Goal: Transaction & Acquisition: Book appointment/travel/reservation

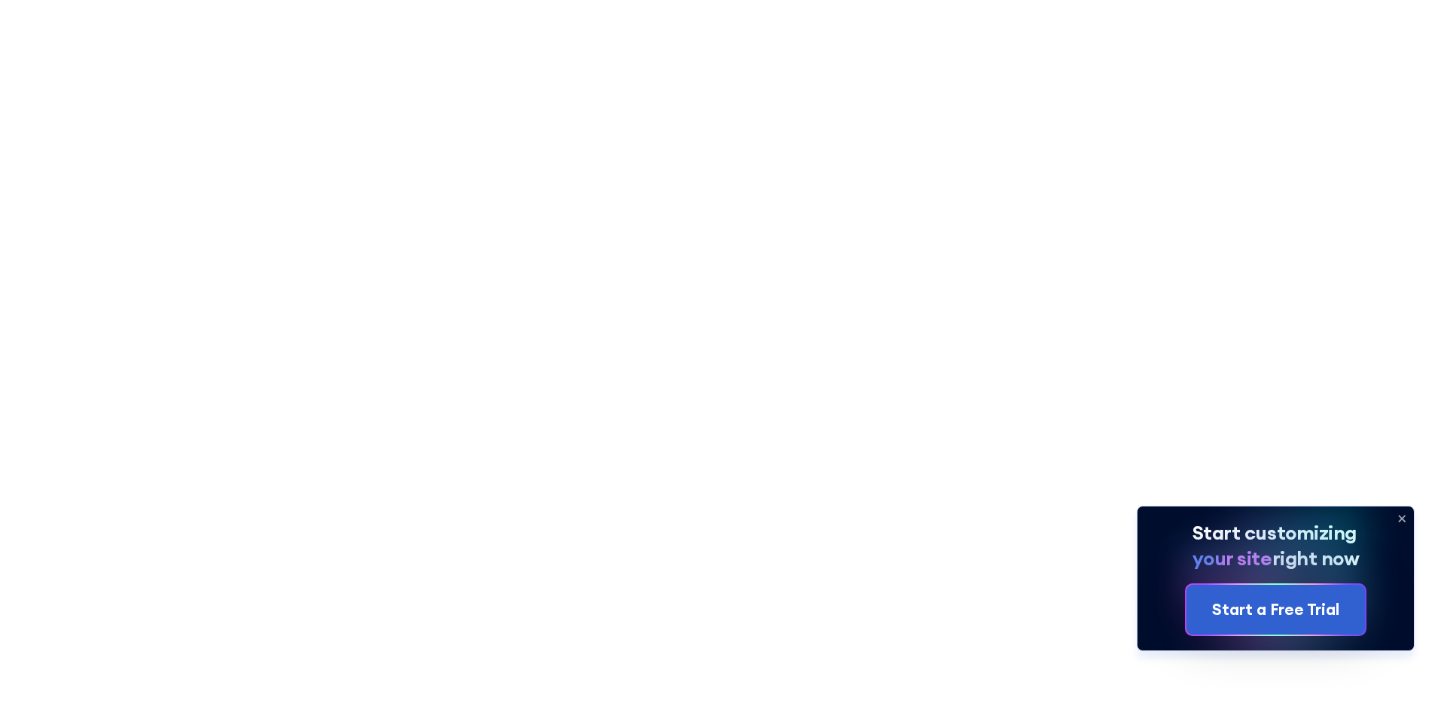
click at [1399, 517] on icon at bounding box center [1402, 518] width 24 height 24
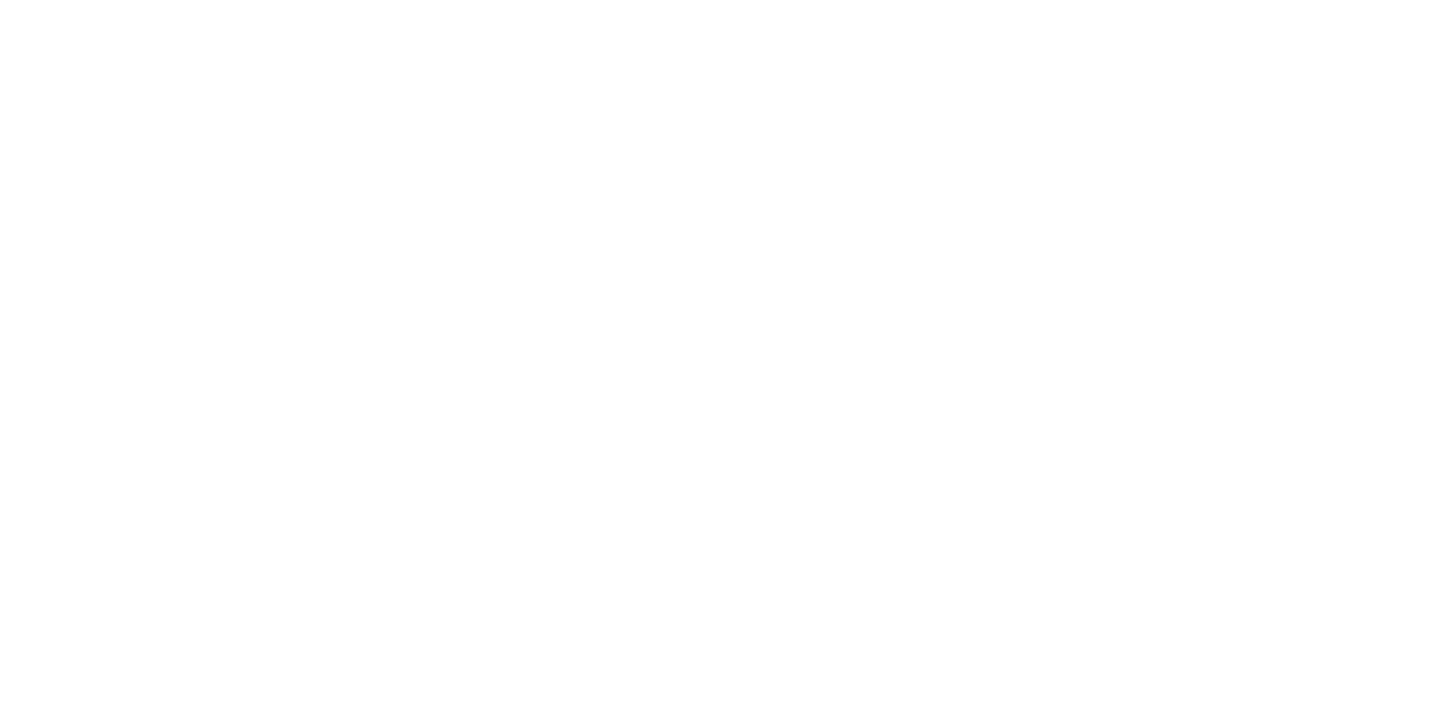
click at [1033, 389] on p "Transform your Intranet with SharePoint Templates! Whether you're looking to im…" at bounding box center [715, 392] width 836 height 64
click at [1100, 63] on link "Schedule Demo" at bounding box center [1080, 78] width 136 height 35
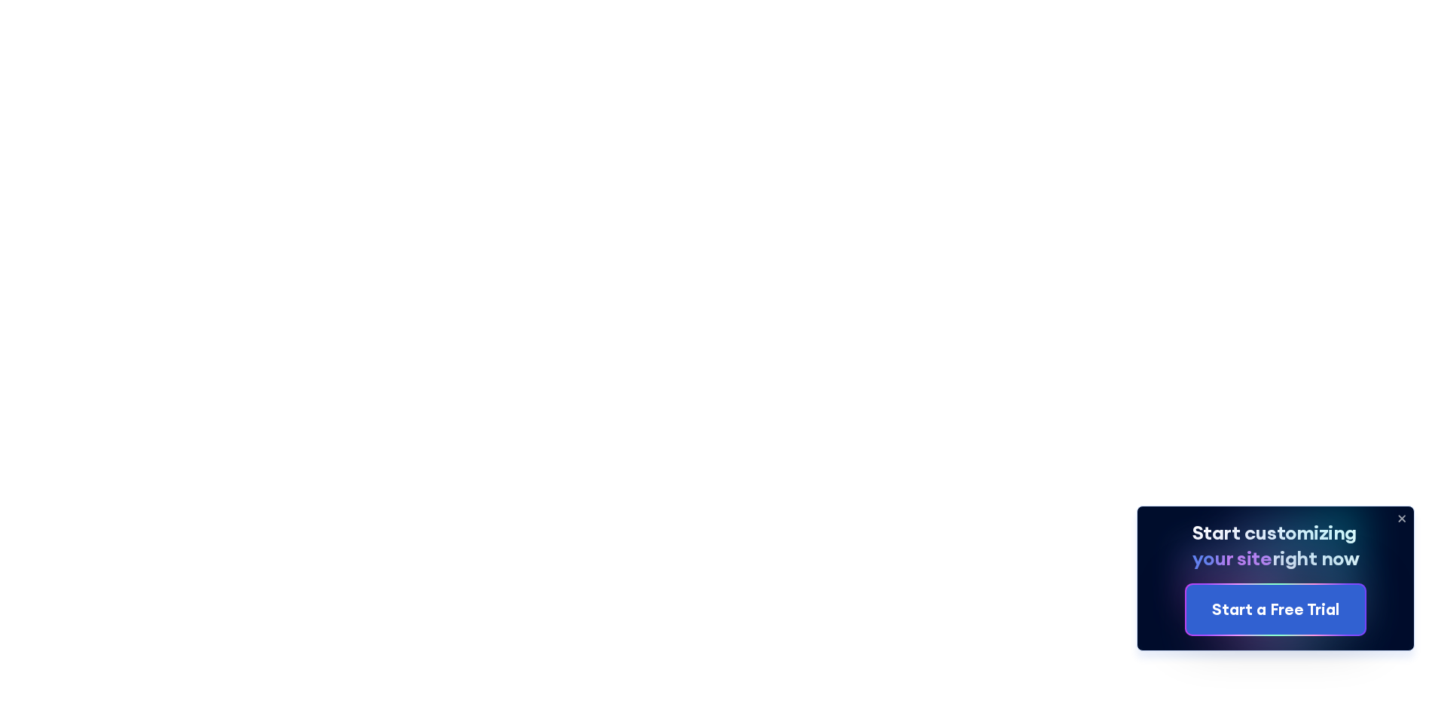
click at [1398, 515] on icon at bounding box center [1402, 518] width 24 height 24
